Goal: Information Seeking & Learning: Learn about a topic

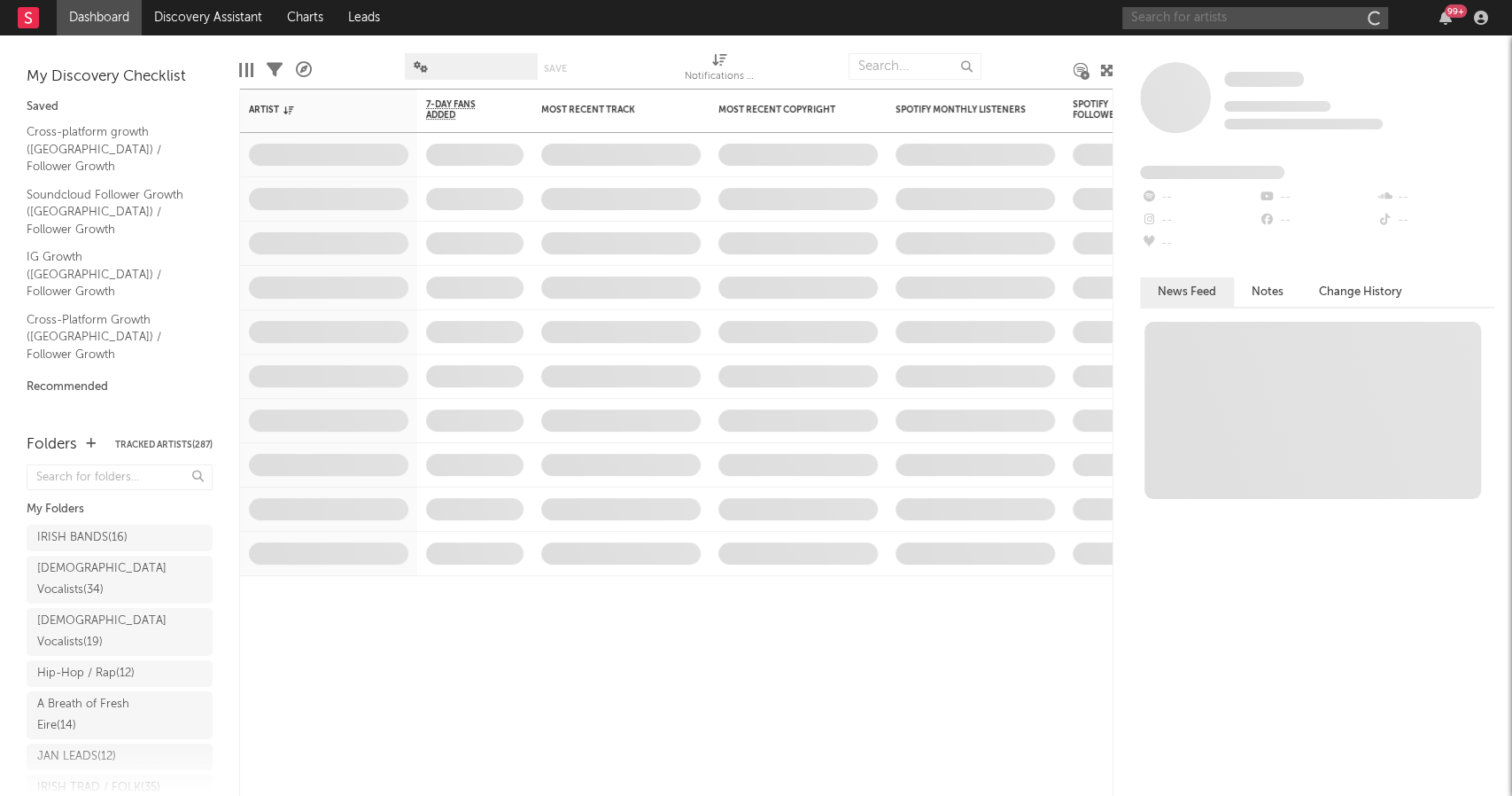
click at [1299, 25] on input "text" at bounding box center [1255, 17] width 266 height 22
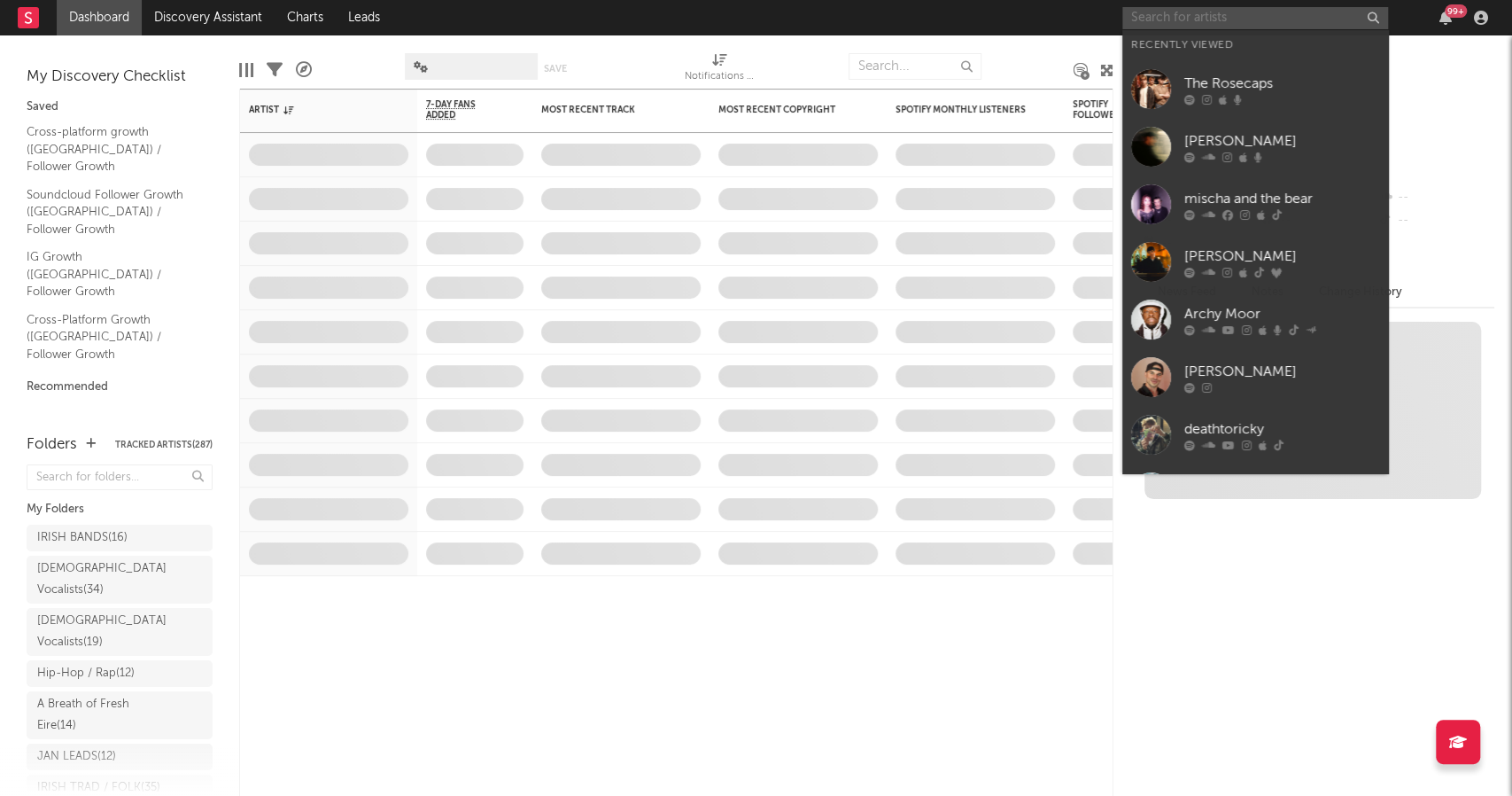
paste input "[URL][DOMAIN_NAME]"
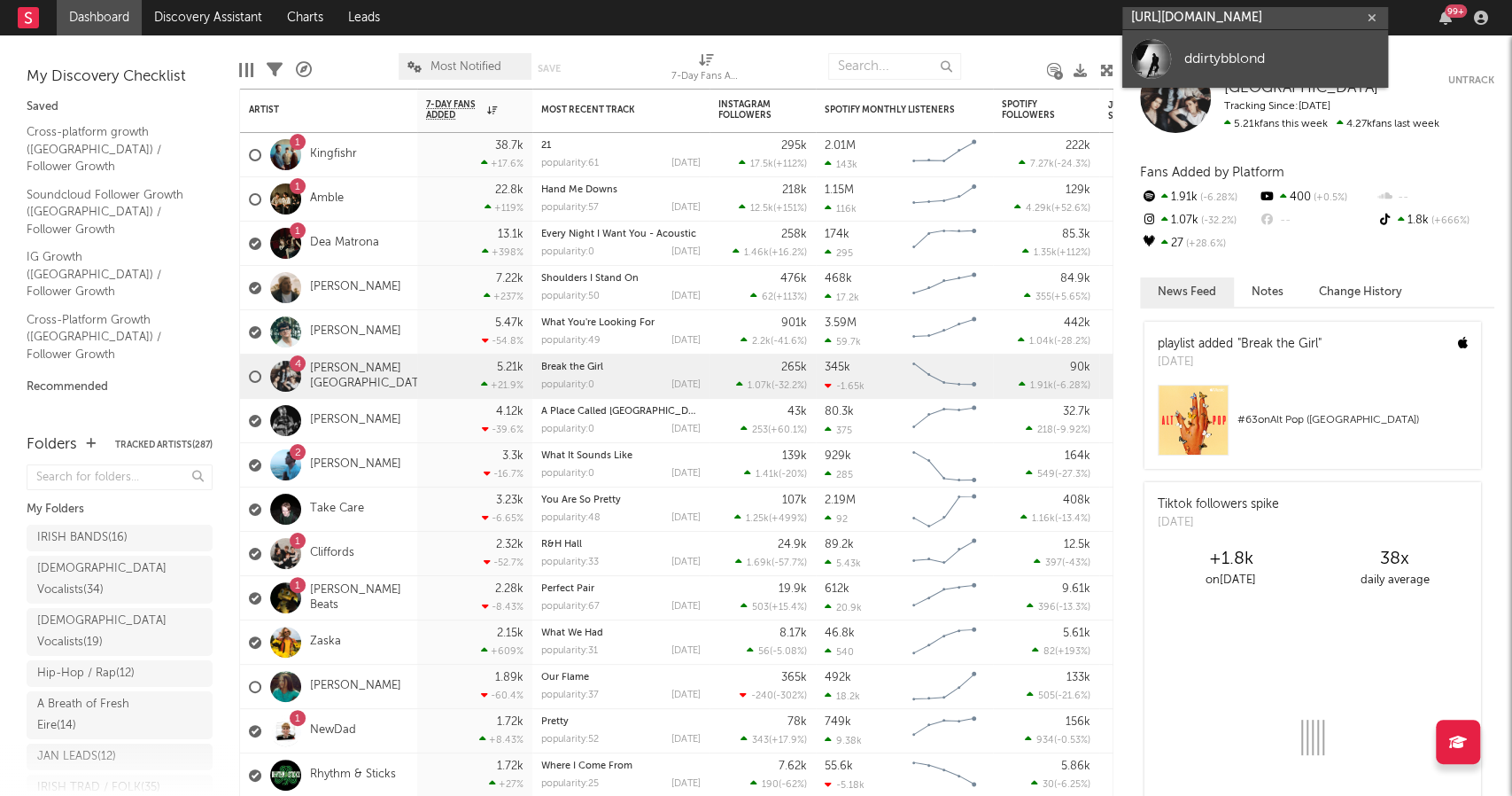
type input "[URL][DOMAIN_NAME]"
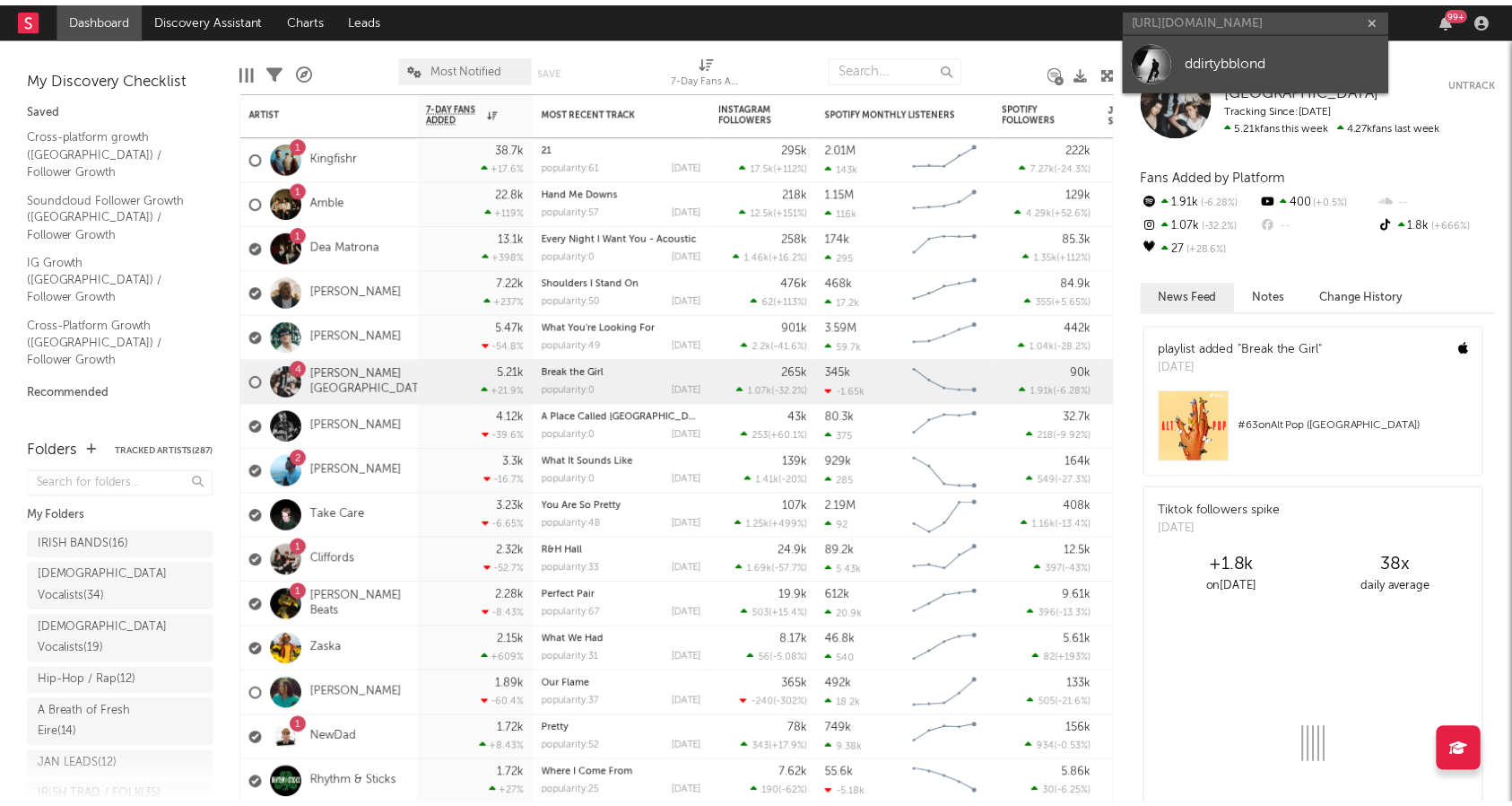
scroll to position [0, 0]
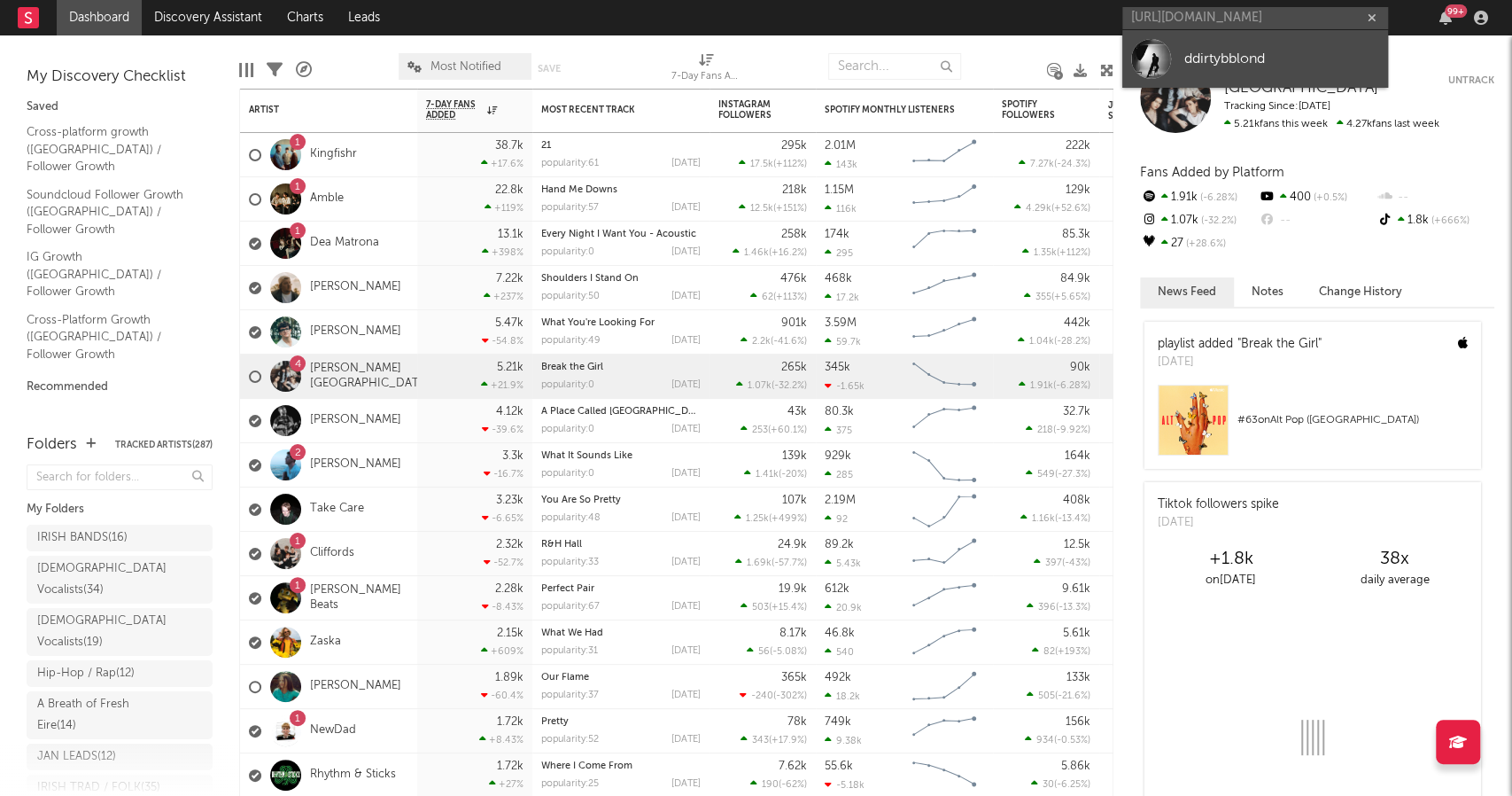
click at [1207, 53] on div "ddirtybblond" at bounding box center [1282, 59] width 195 height 21
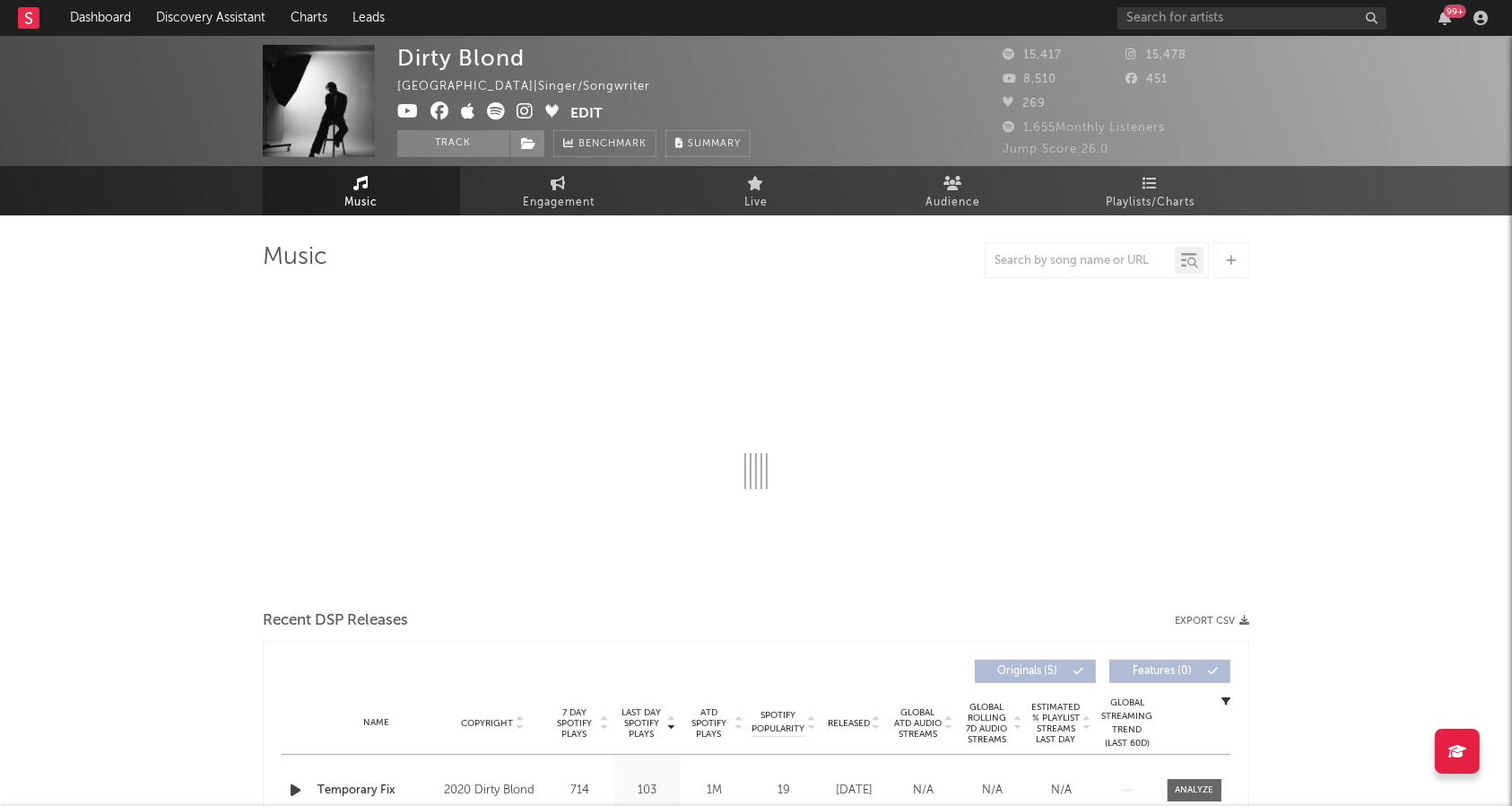
select select "1w"
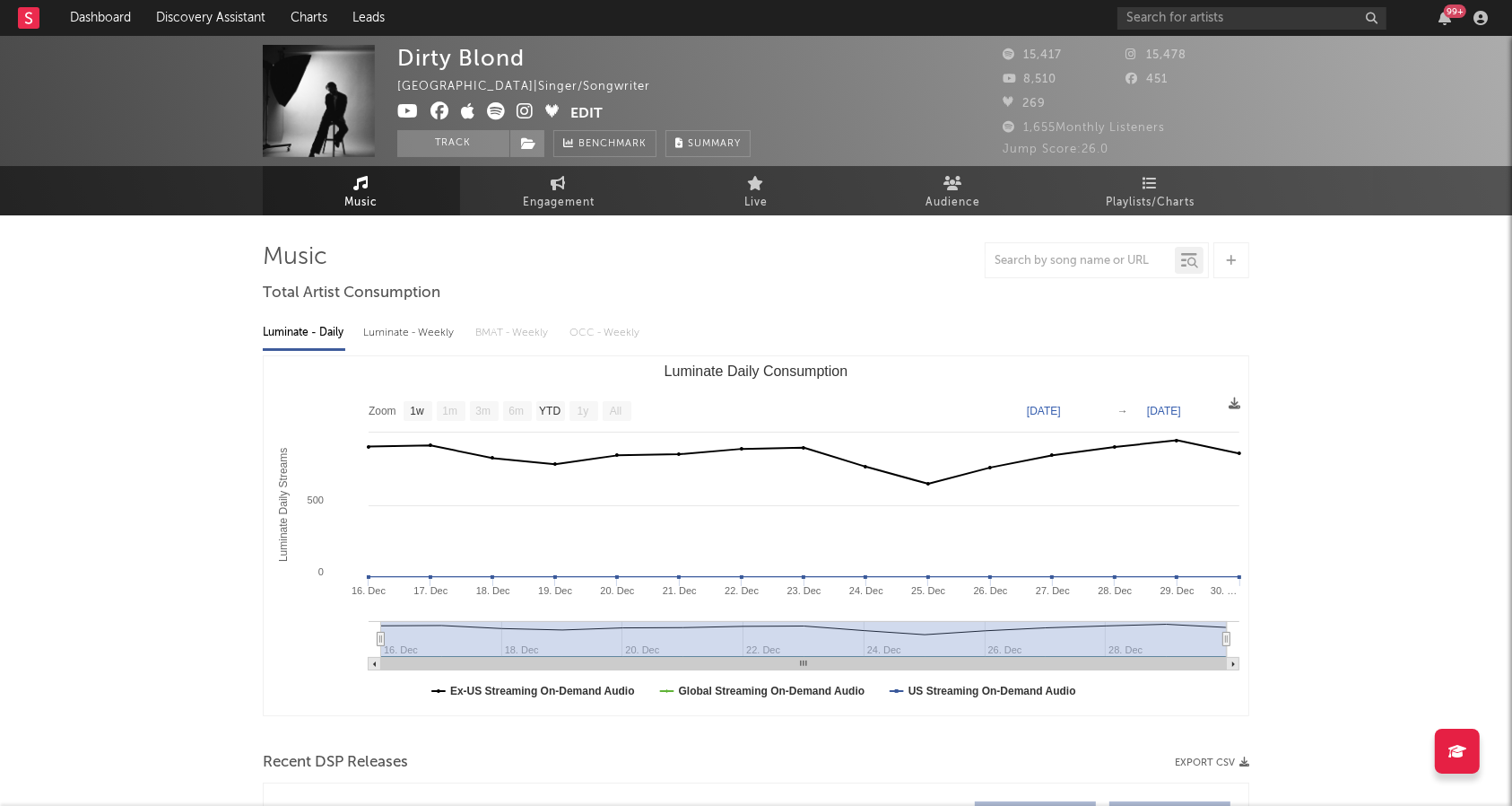
click at [584, 89] on div "[GEOGRAPHIC_DATA] | Singer/Songwriter" at bounding box center [535, 87] width 274 height 21
